Goal: Transaction & Acquisition: Download file/media

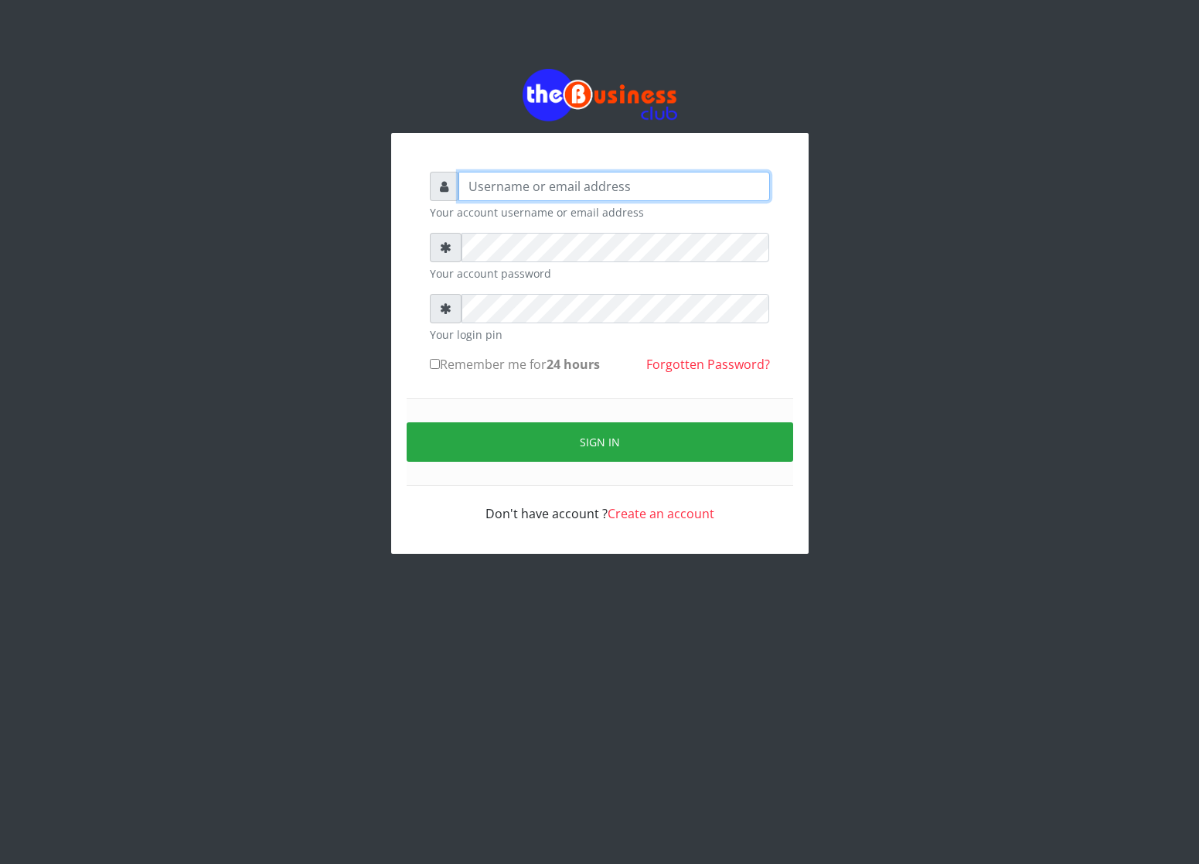
type input "cherpher"
click at [474, 270] on small "Your account password" at bounding box center [600, 273] width 340 height 16
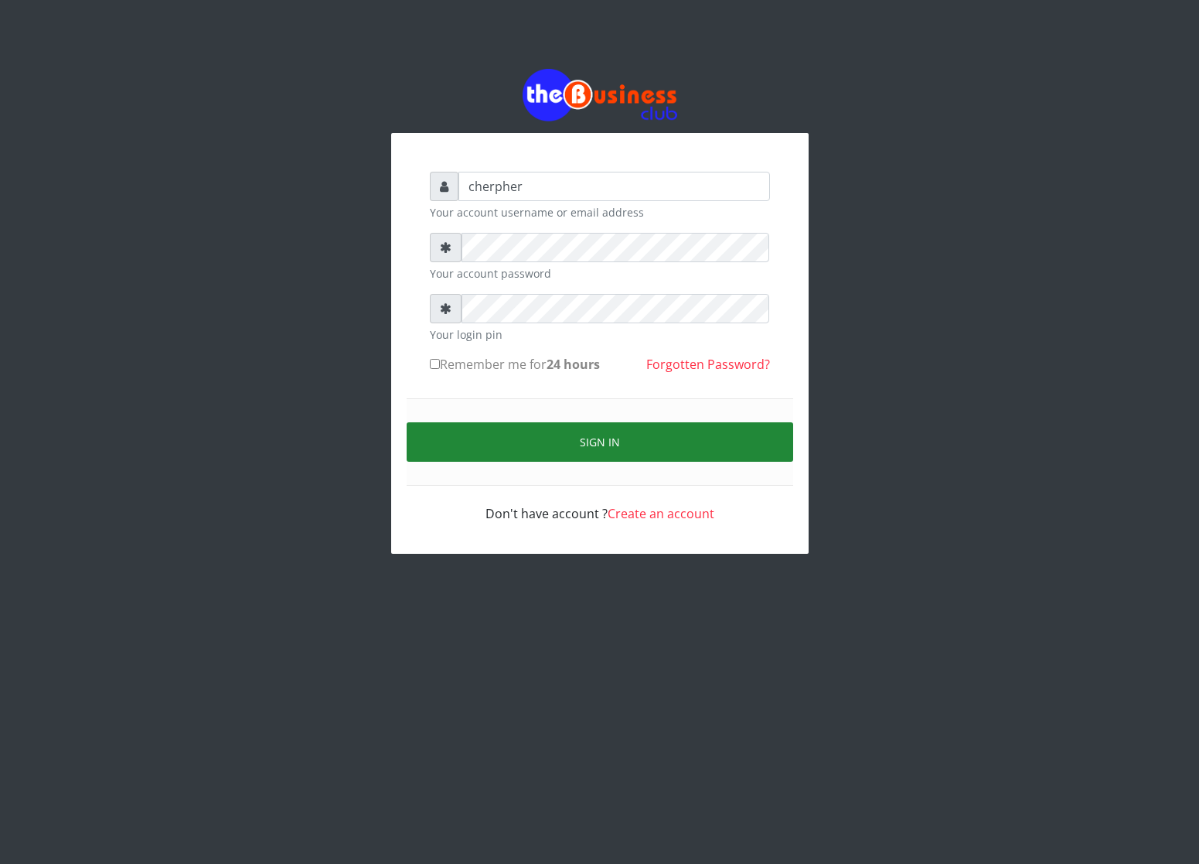
click at [479, 436] on button "Sign in" at bounding box center [600, 441] width 387 height 39
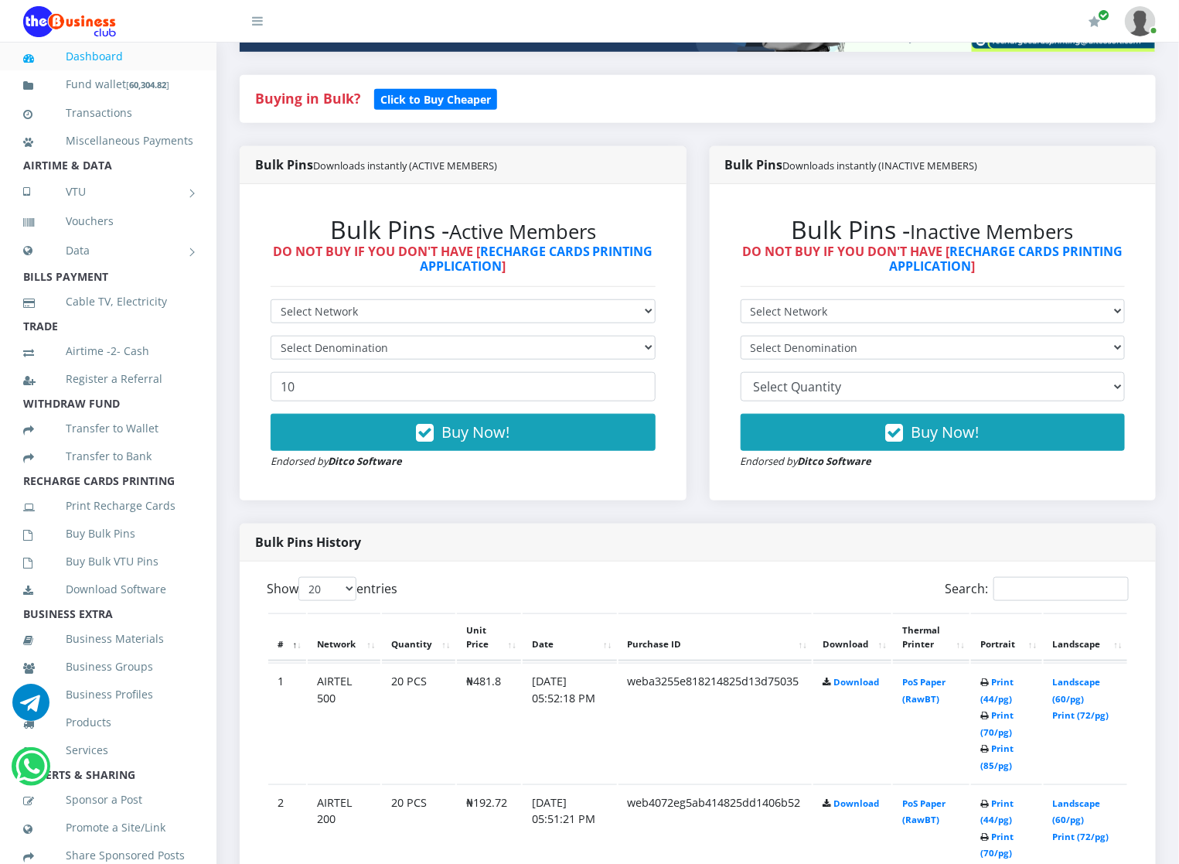
scroll to position [325, 0]
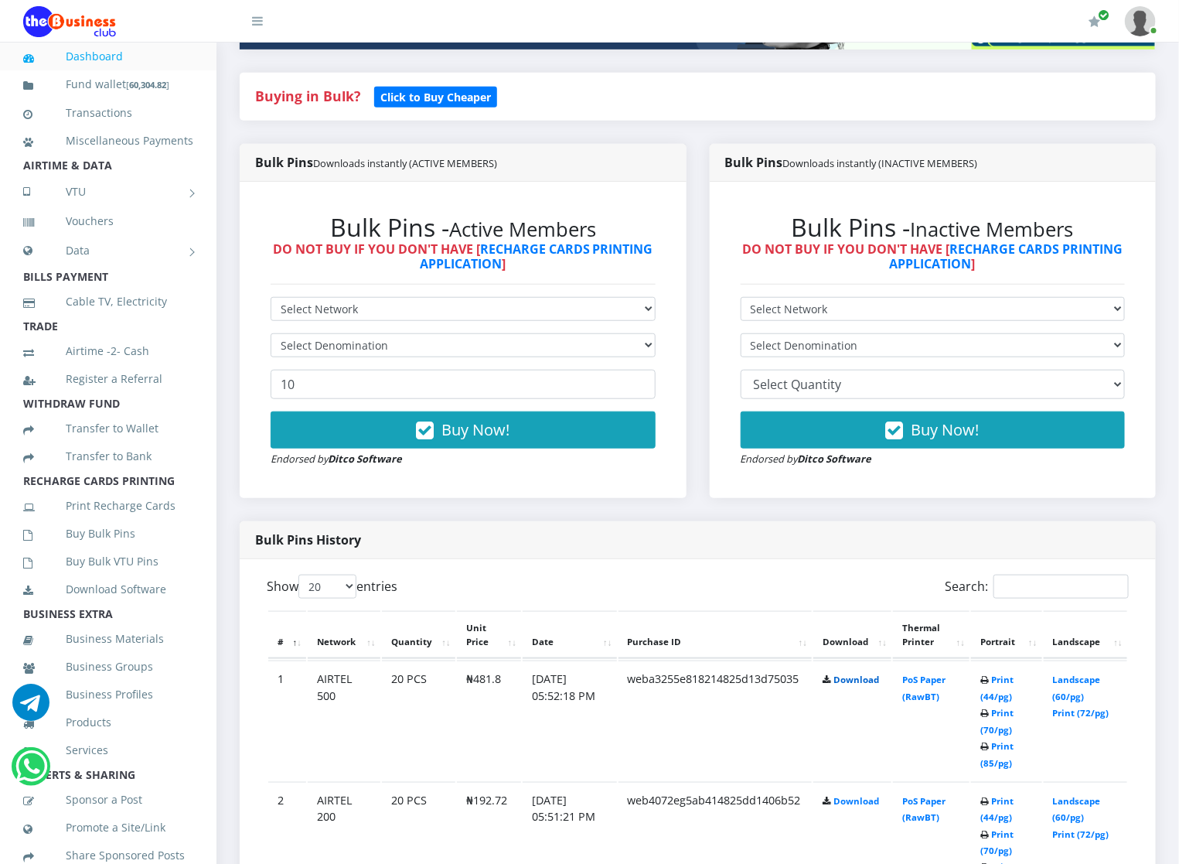
click at [858, 675] on link "Download" at bounding box center [856, 679] width 46 height 12
click at [847, 796] on link "Download" at bounding box center [856, 801] width 46 height 12
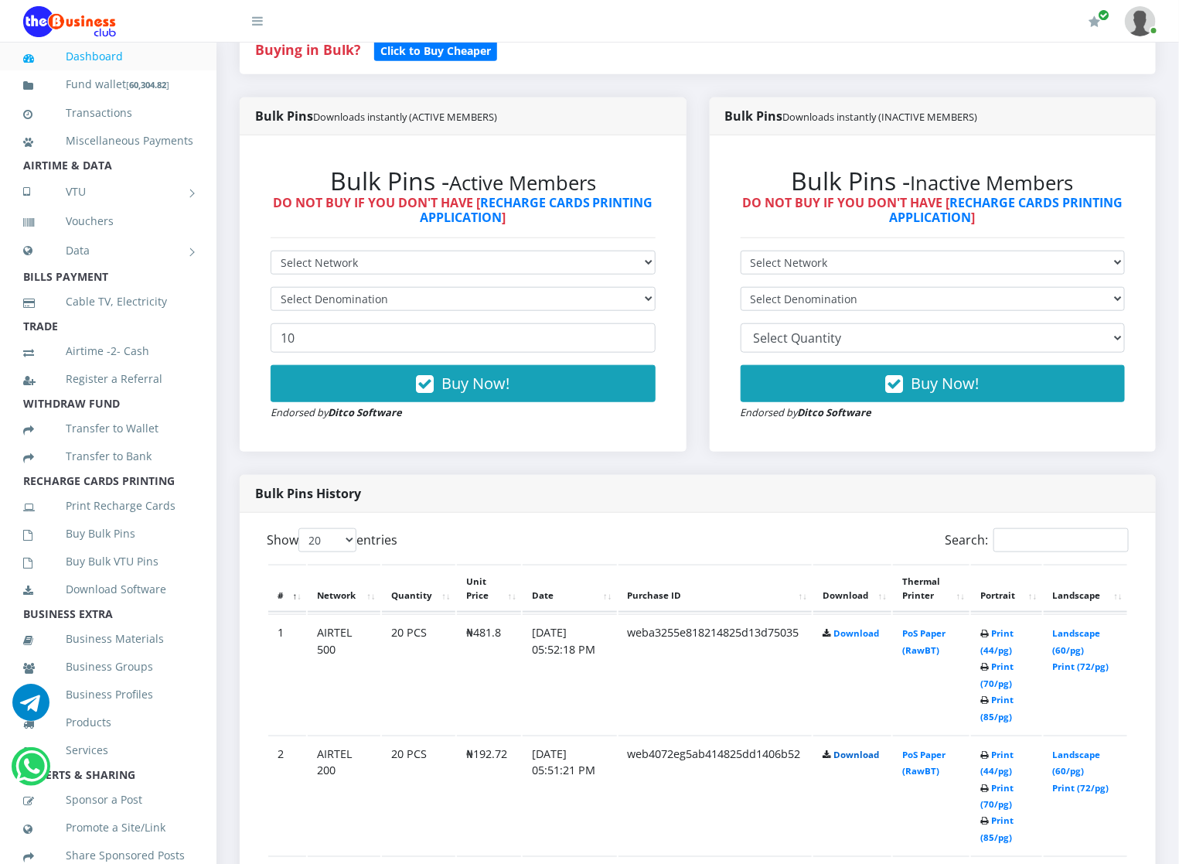
scroll to position [418, 0]
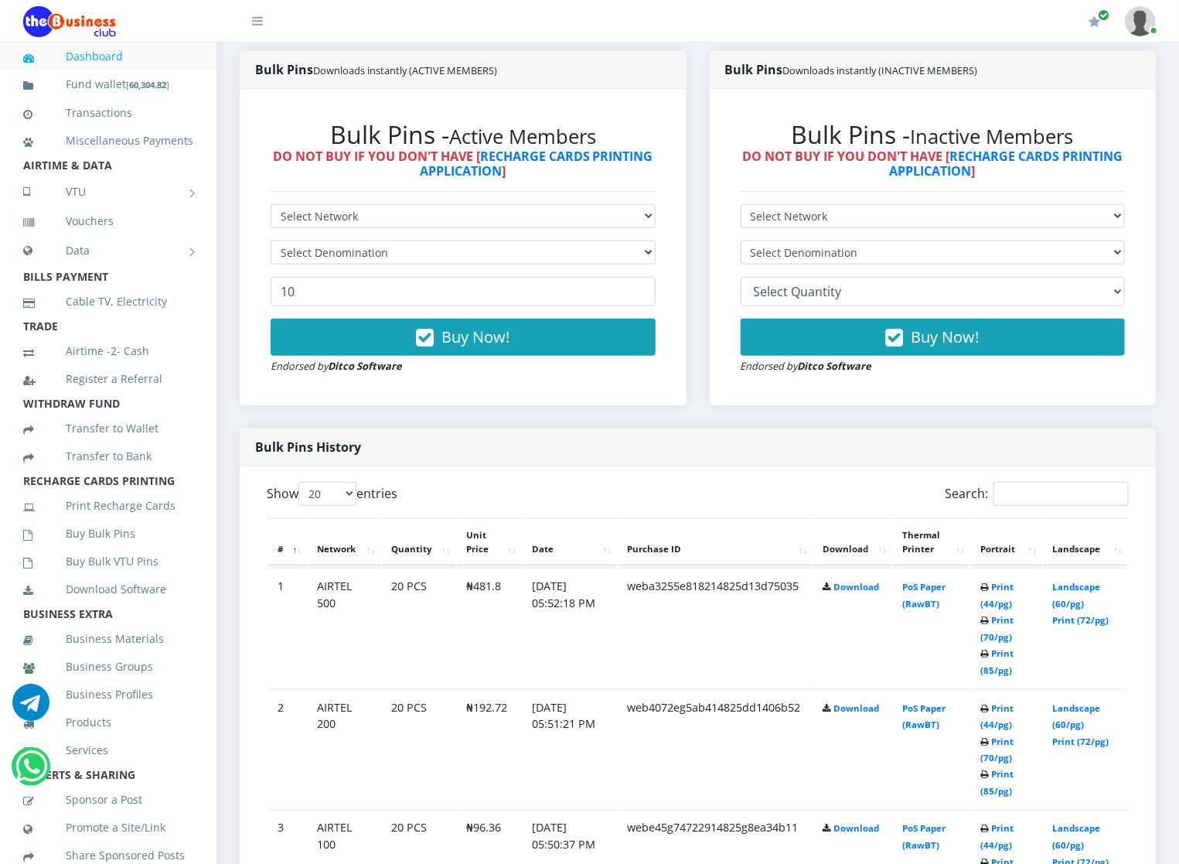
click at [837, 697] on td "Download" at bounding box center [852, 749] width 78 height 120
click at [851, 703] on link "Download" at bounding box center [856, 708] width 46 height 12
click at [844, 687] on td "Download" at bounding box center [852, 628] width 78 height 120
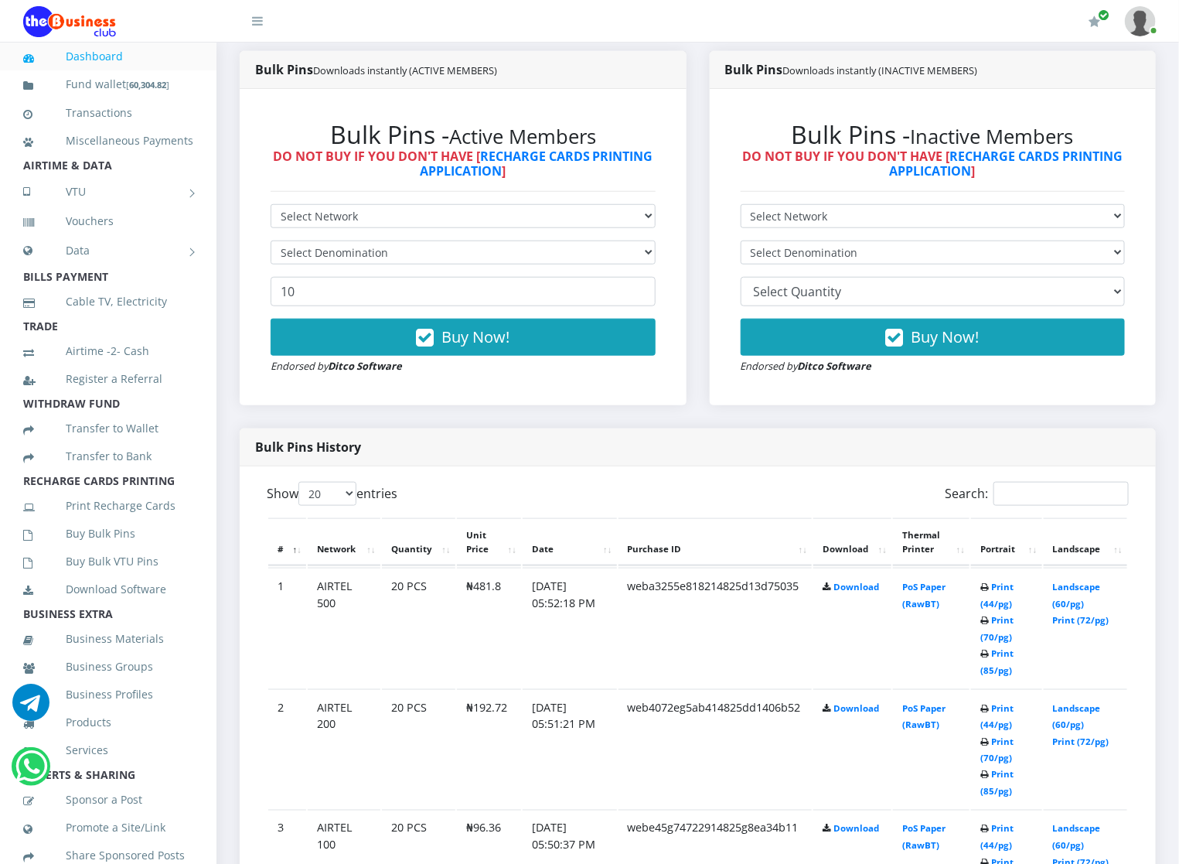
click at [844, 687] on td "Download" at bounding box center [852, 628] width 78 height 120
click at [844, 826] on link "Download" at bounding box center [856, 829] width 46 height 12
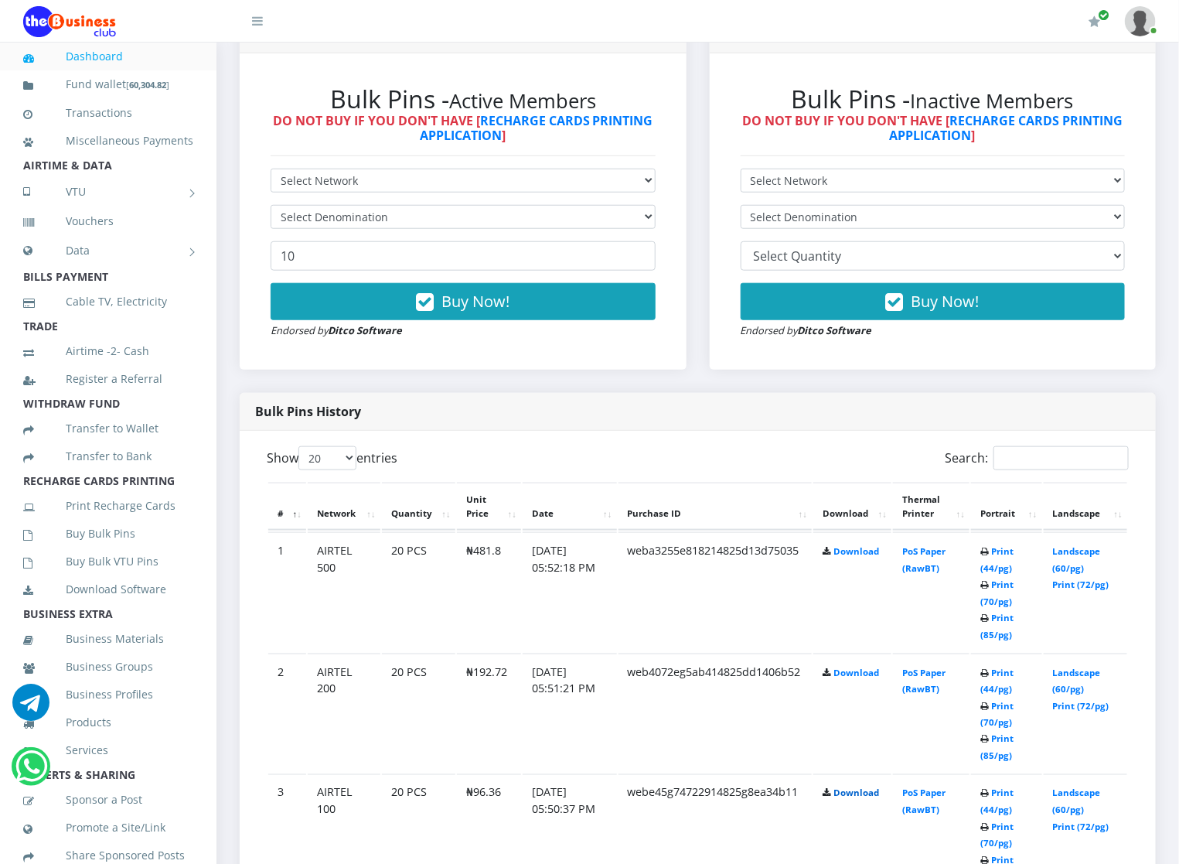
scroll to position [464, 0]
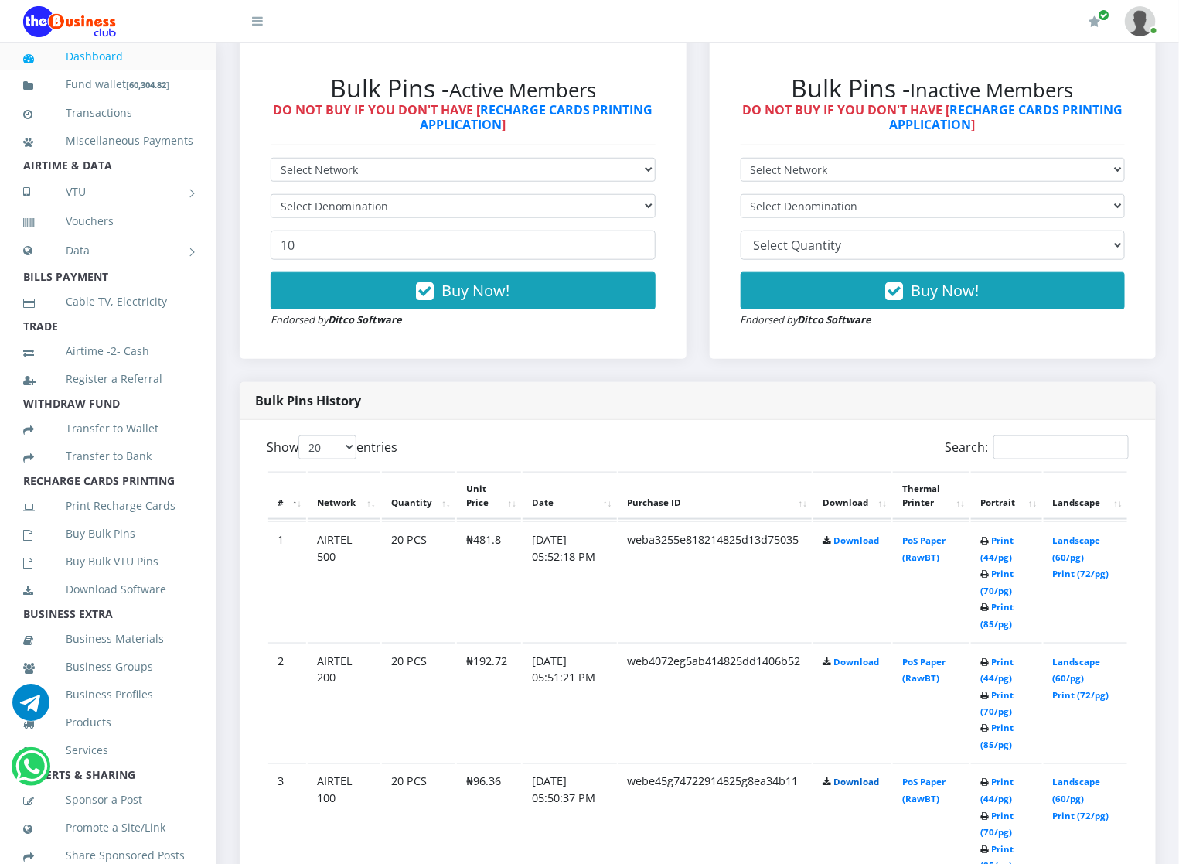
click at [845, 787] on link "Download" at bounding box center [856, 782] width 46 height 12
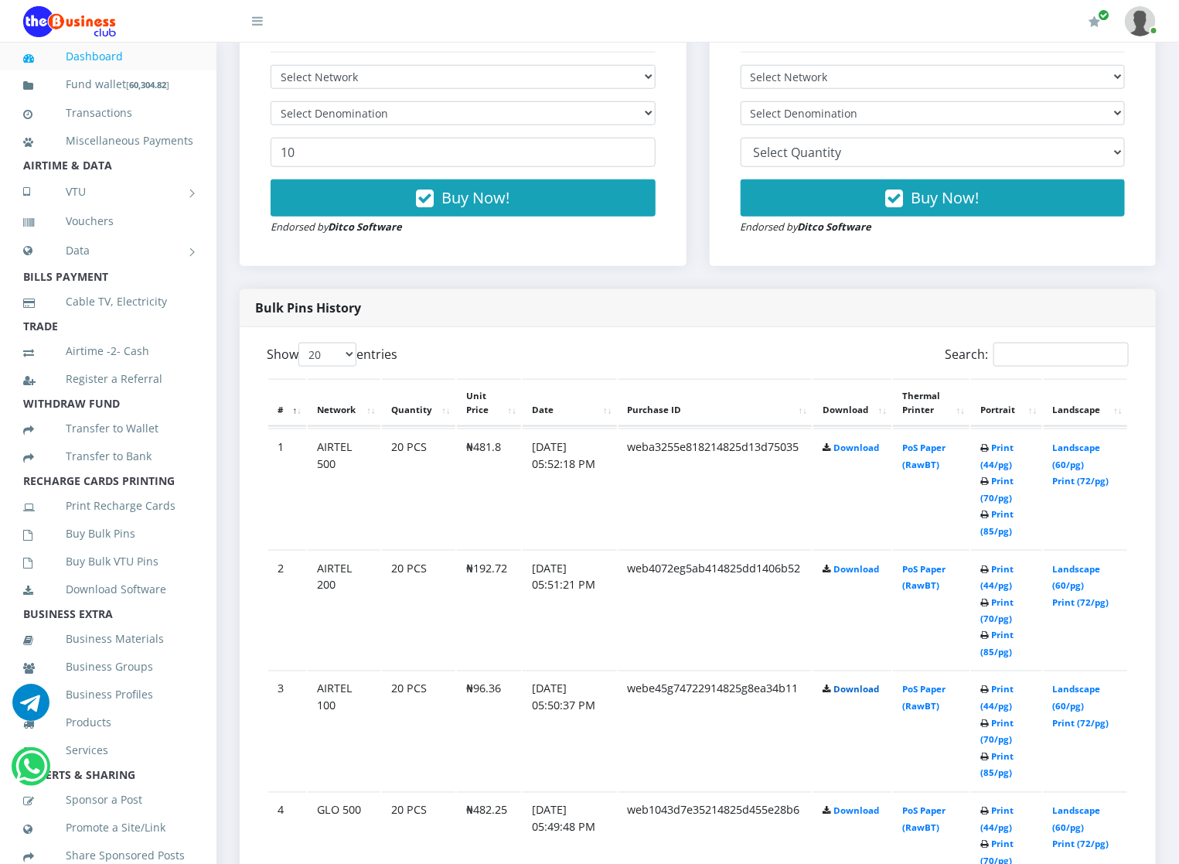
scroll to position [603, 0]
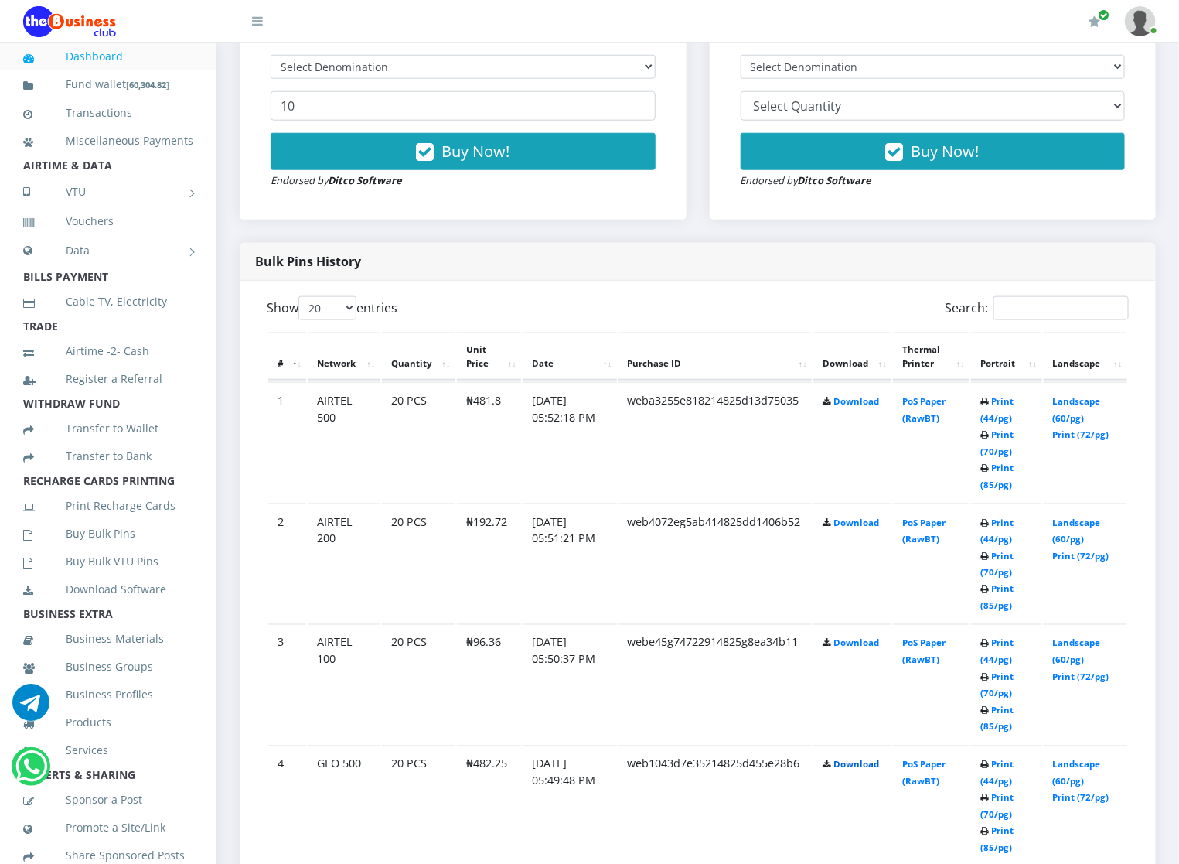
click at [842, 768] on link "Download" at bounding box center [856, 764] width 46 height 12
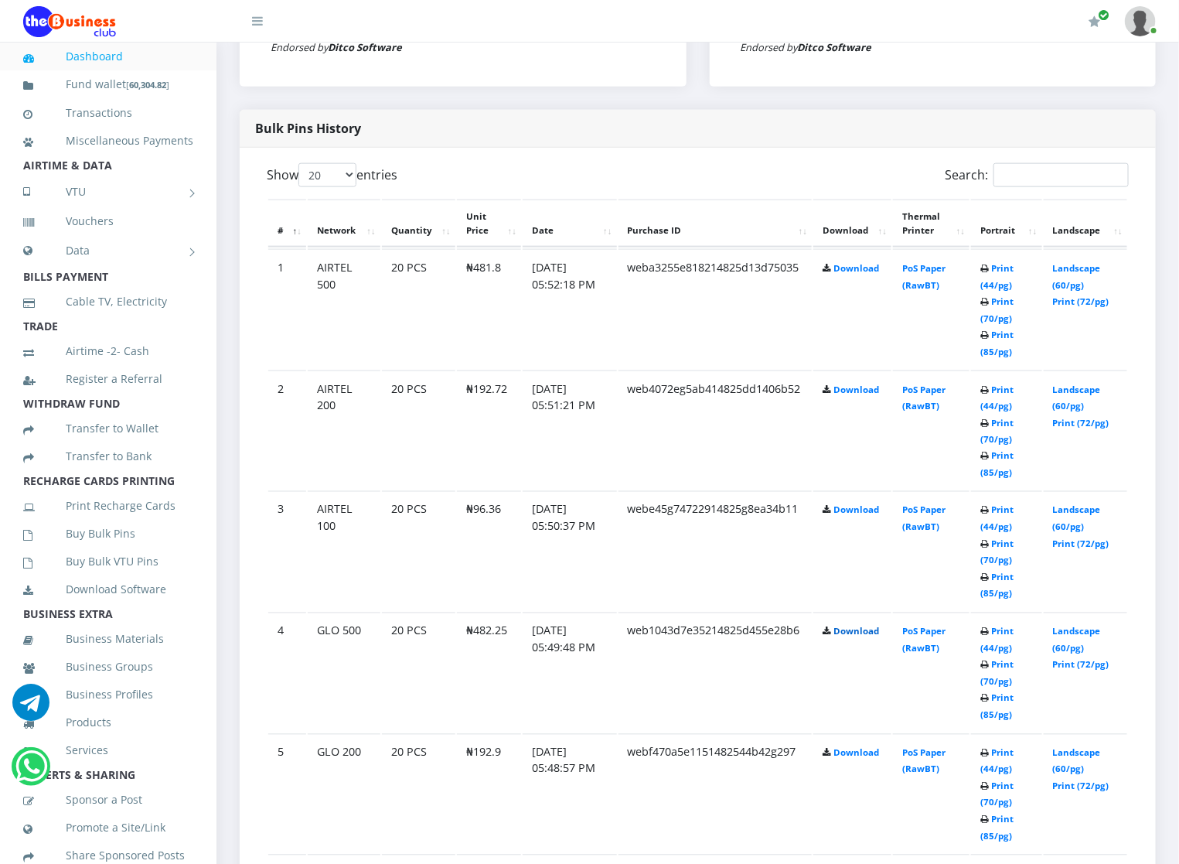
scroll to position [742, 0]
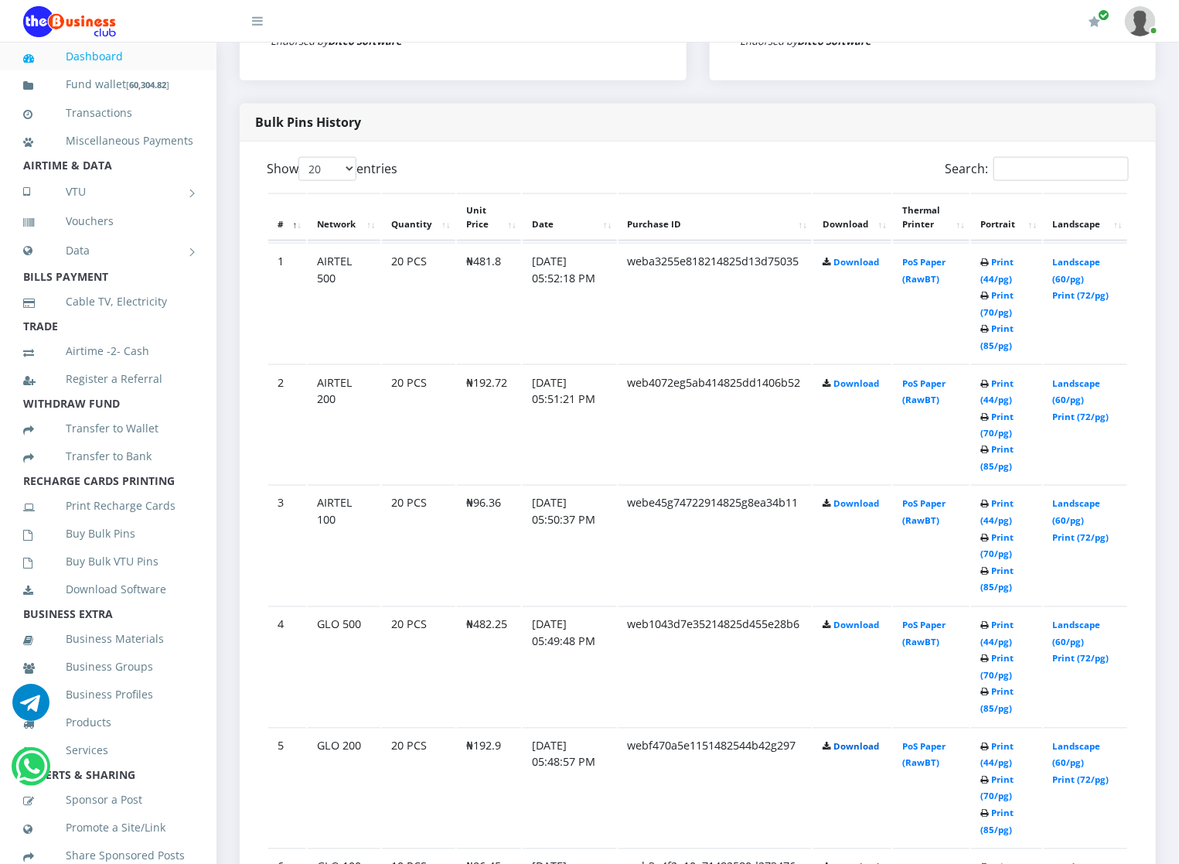
click at [842, 750] on link "Download" at bounding box center [856, 747] width 46 height 12
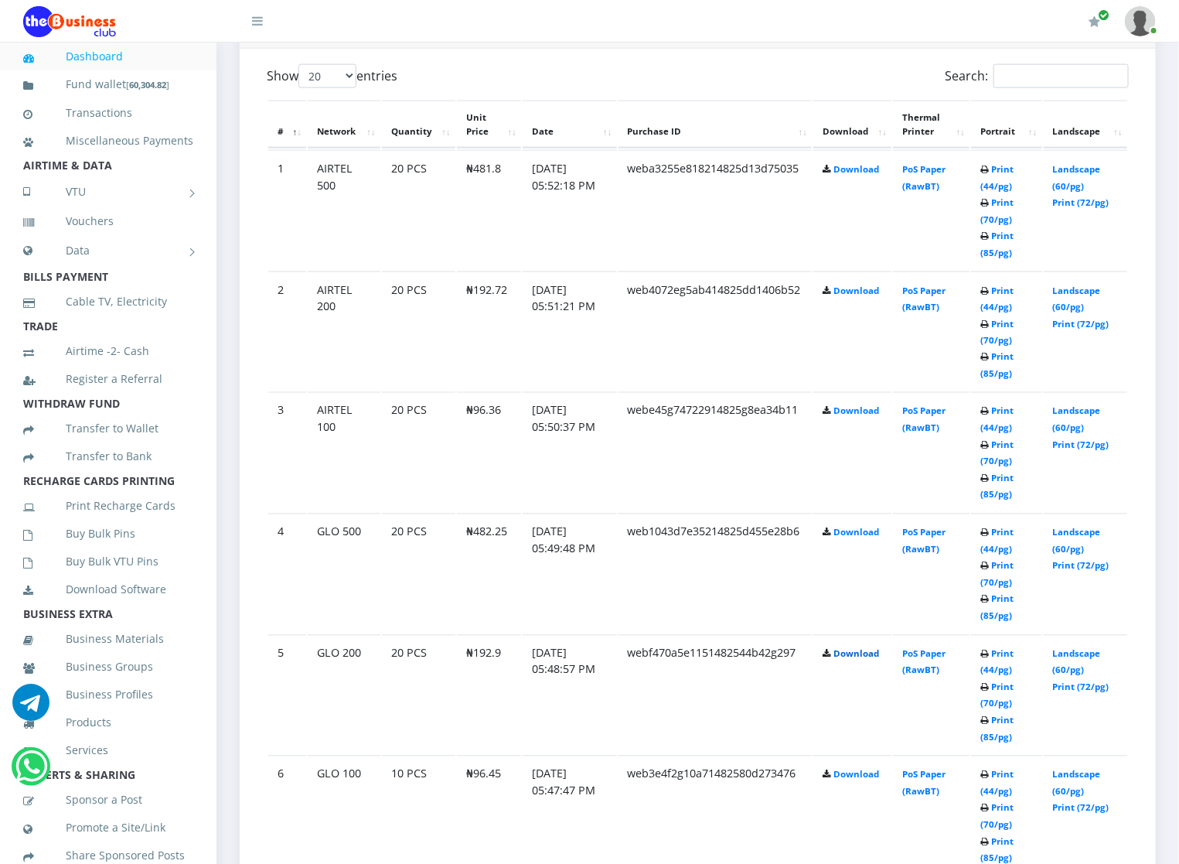
scroll to position [881, 0]
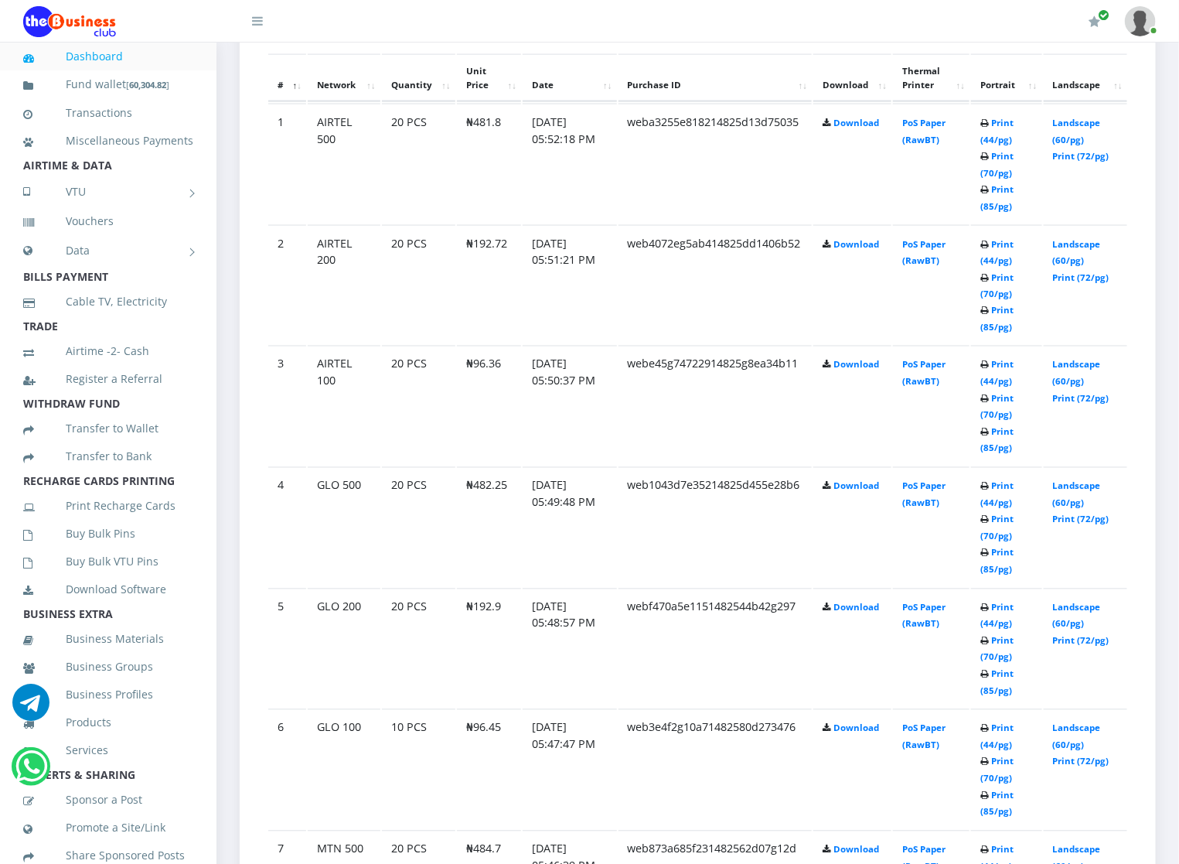
click at [842, 345] on td "Download" at bounding box center [852, 285] width 78 height 120
click at [842, 729] on link "Download" at bounding box center [856, 728] width 46 height 12
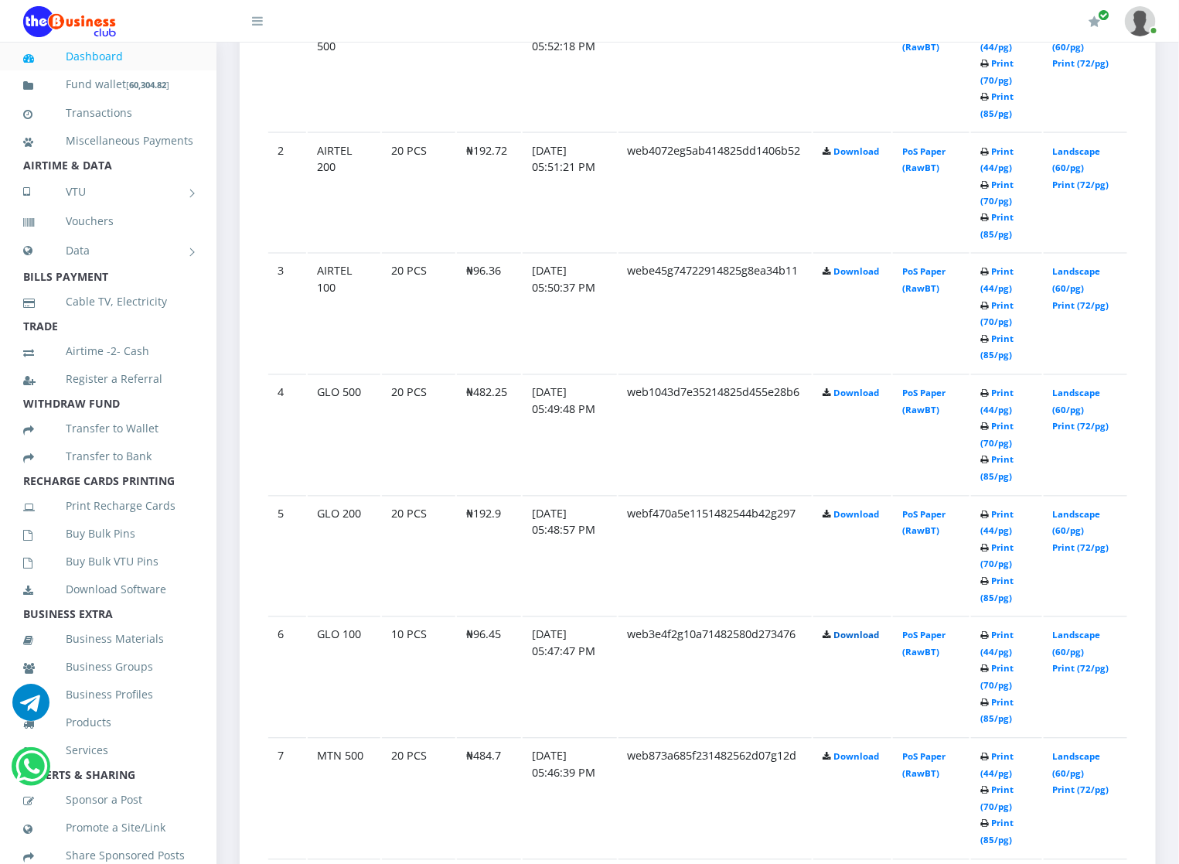
scroll to position [1021, 0]
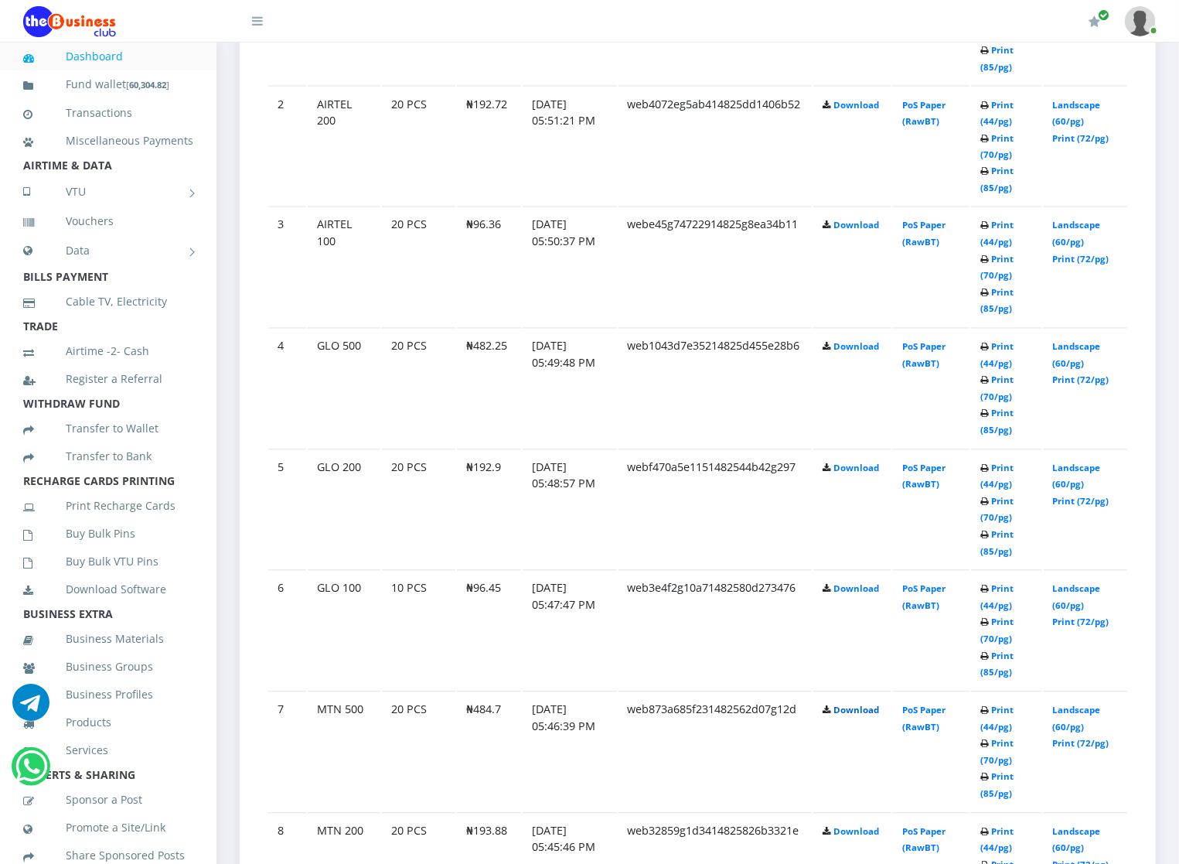
click at [840, 711] on link "Download" at bounding box center [856, 710] width 46 height 12
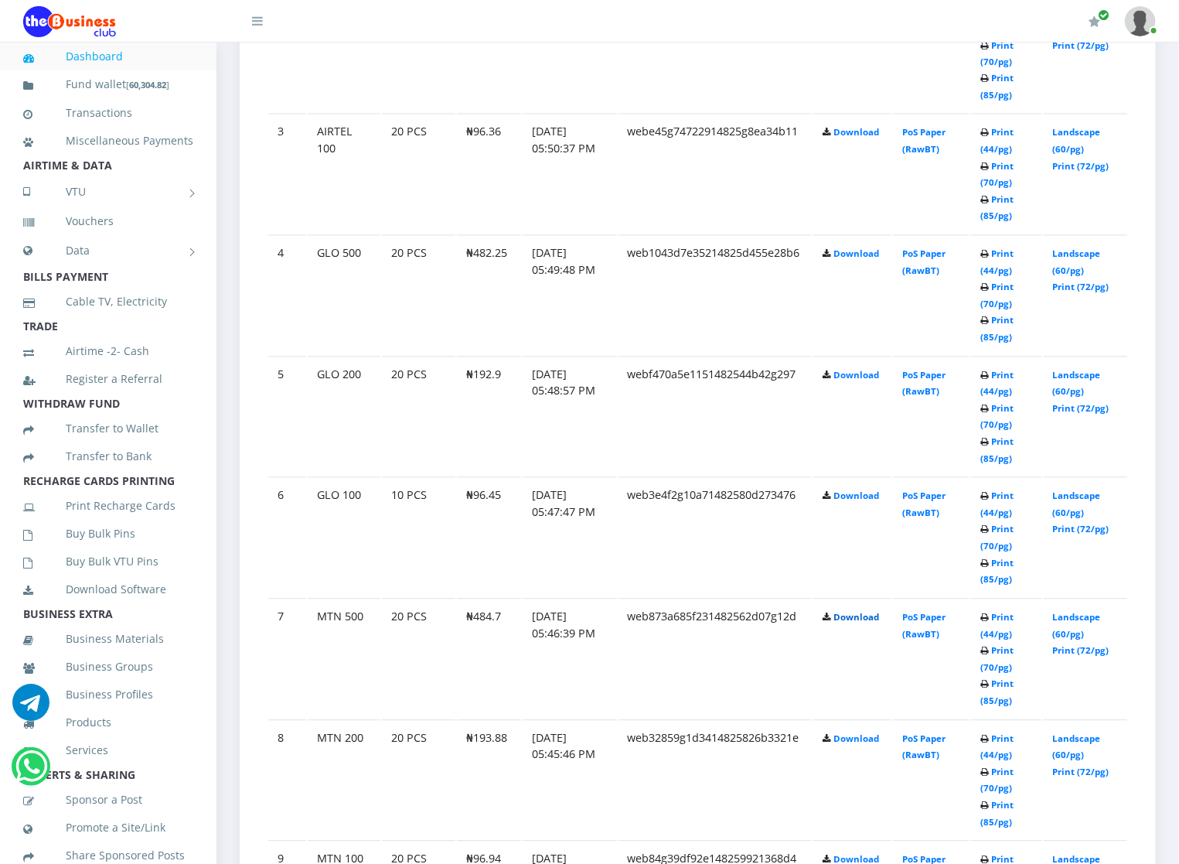
scroll to position [1160, 0]
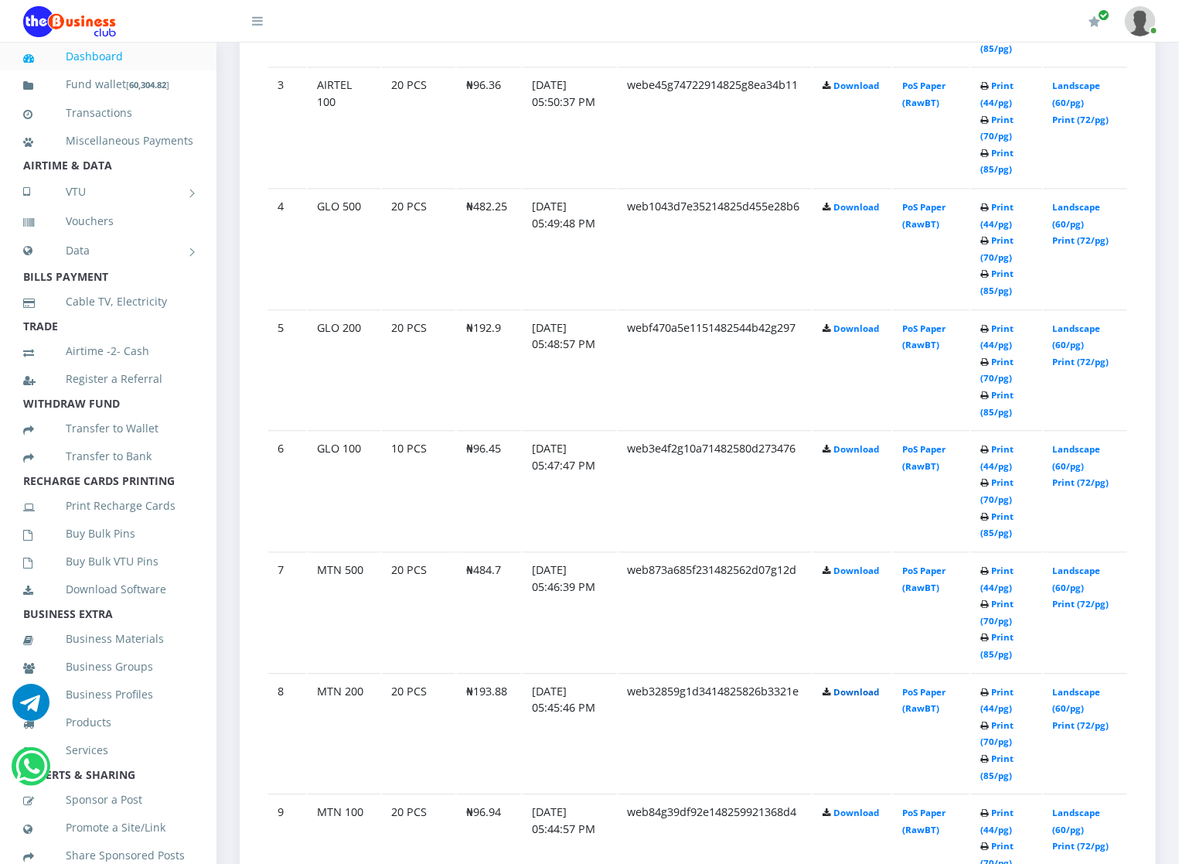
click at [837, 691] on link "Download" at bounding box center [856, 693] width 46 height 12
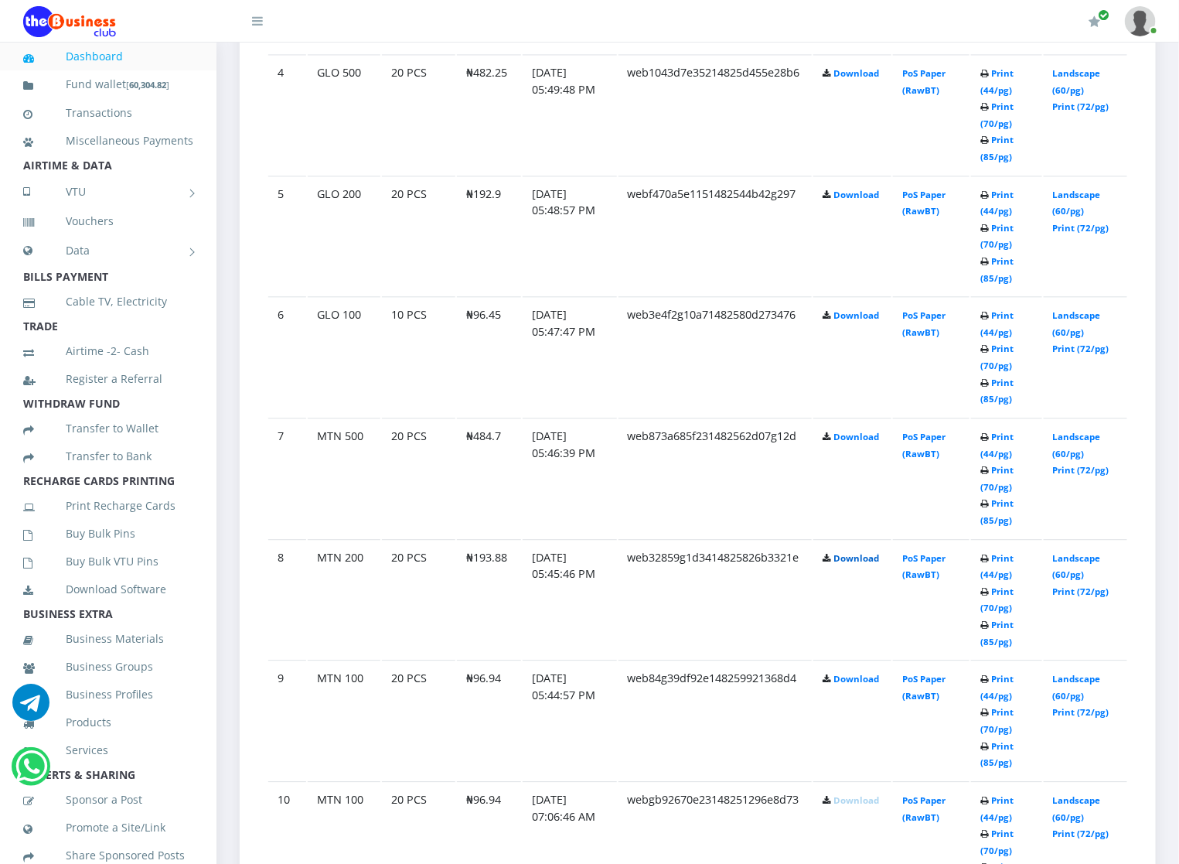
scroll to position [1299, 0]
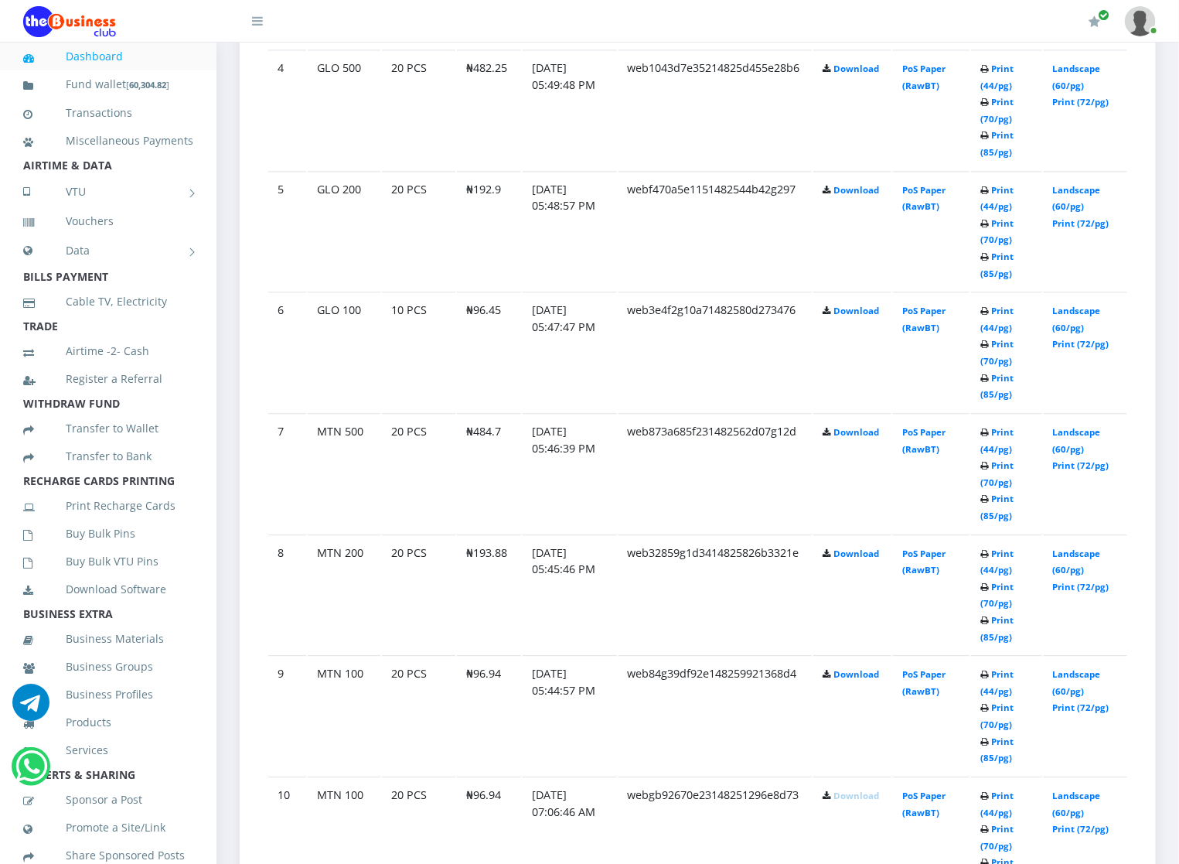
click at [867, 669] on link "Download" at bounding box center [856, 674] width 46 height 12
